Goal: Navigation & Orientation: Go to known website

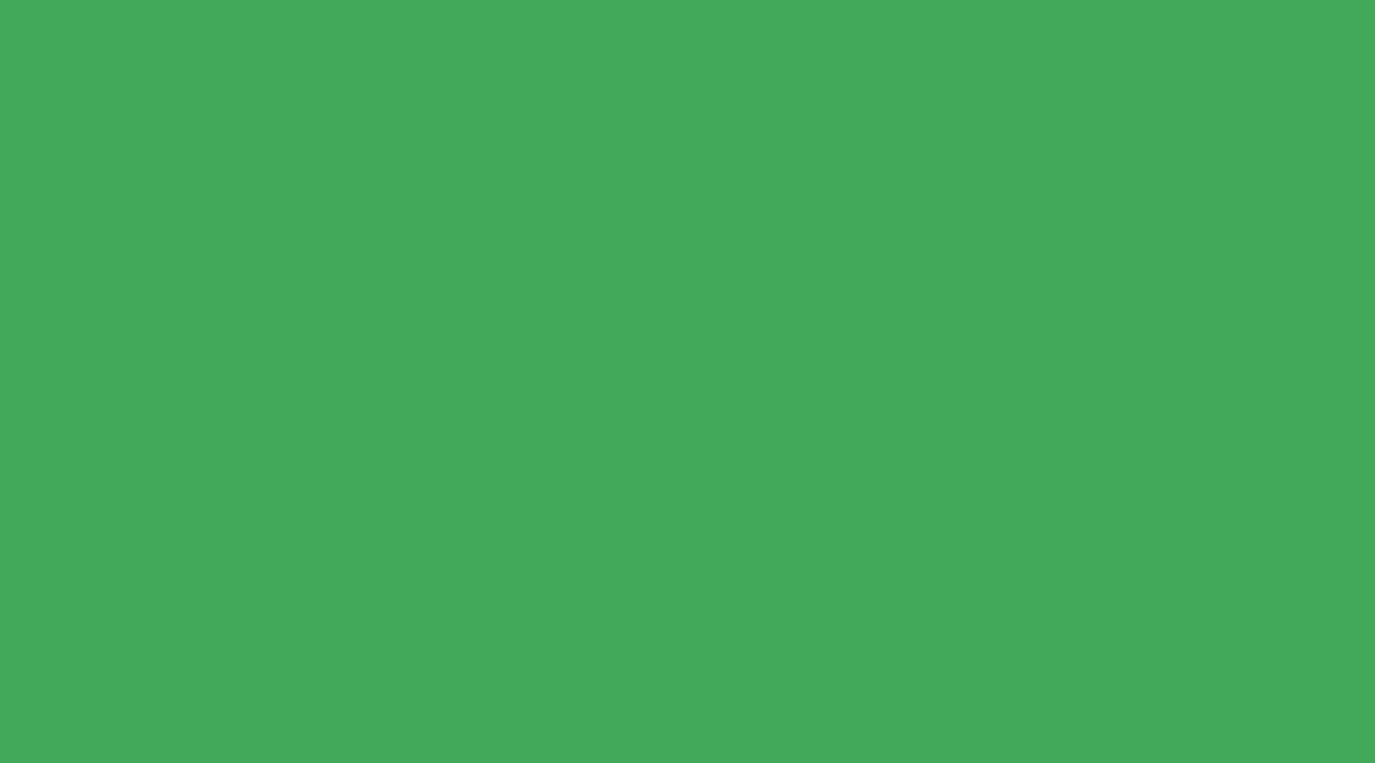
click at [163, 0] on html at bounding box center [687, 0] width 1375 height 0
